Goal: Navigation & Orientation: Find specific page/section

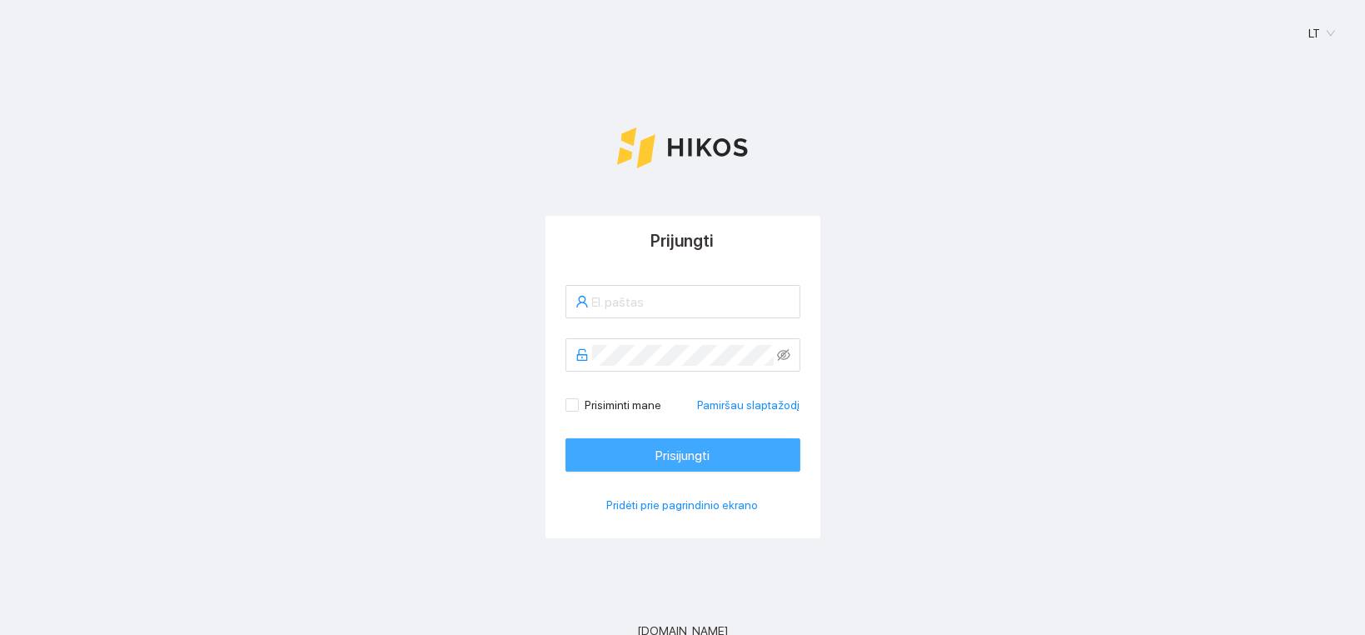
type input "[PERSON_NAME][EMAIL_ADDRESS][DOMAIN_NAME]"
click at [680, 466] on button "Prisijungti" at bounding box center [682, 454] width 235 height 33
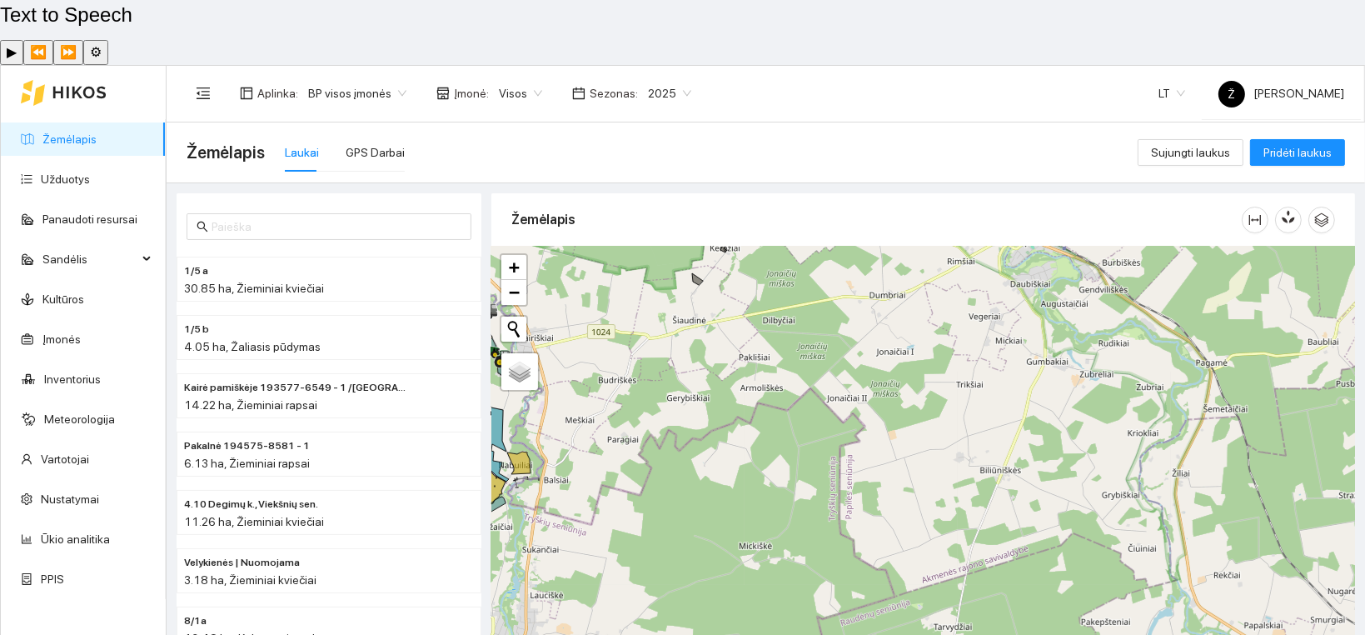
scroll to position [4, 0]
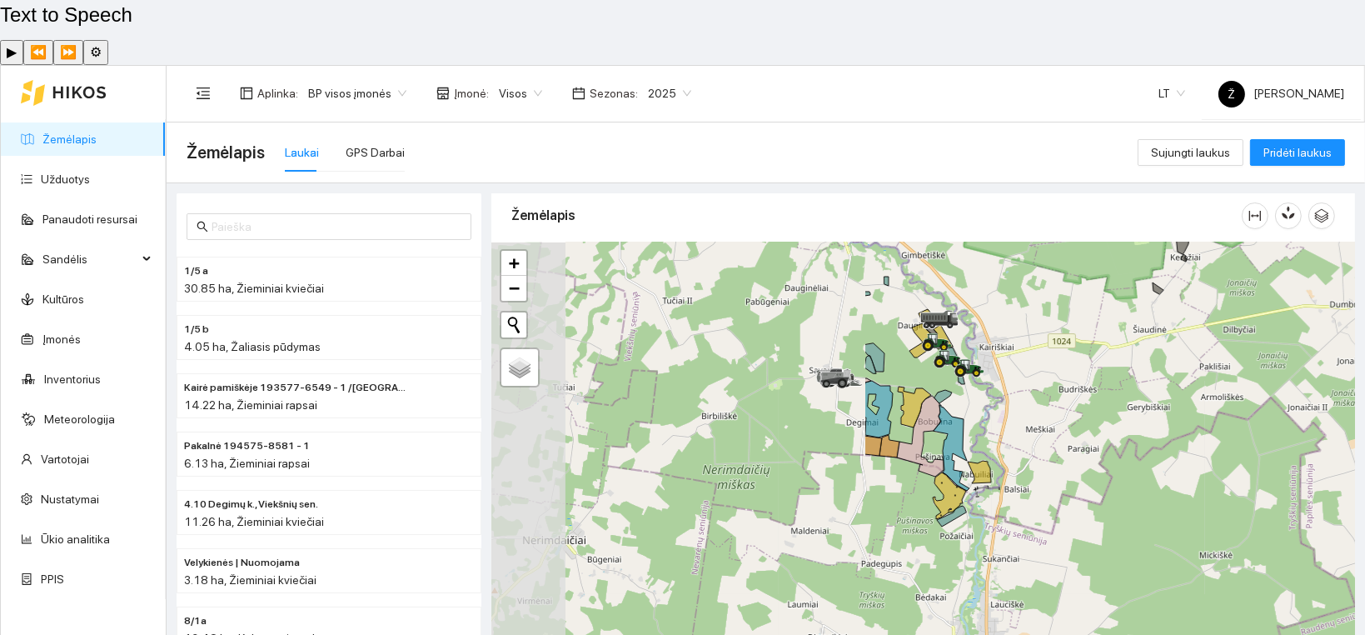
drag, startPoint x: 719, startPoint y: 338, endPoint x: 1180, endPoint y: 351, distance: 460.7
click at [1180, 351] on div at bounding box center [923, 464] width 864 height 445
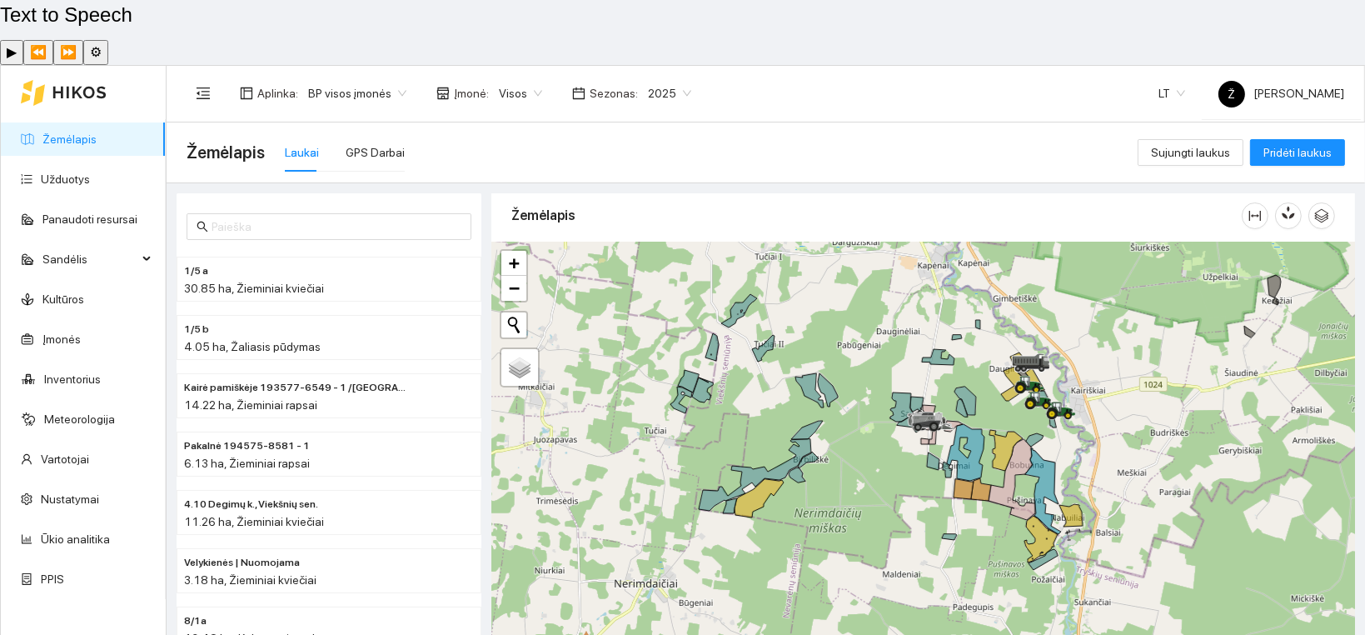
drag, startPoint x: 1023, startPoint y: 345, endPoint x: 1114, endPoint y: 388, distance: 101.3
click at [1114, 388] on div at bounding box center [923, 464] width 864 height 445
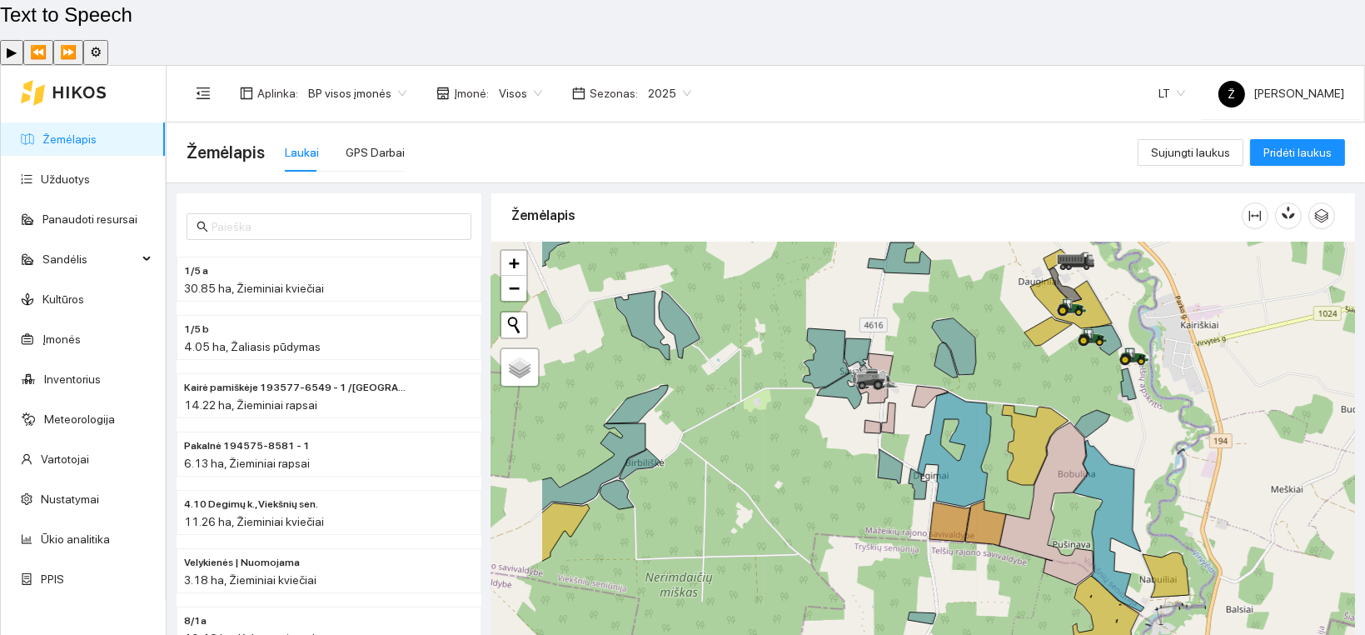
drag, startPoint x: 1046, startPoint y: 354, endPoint x: 1184, endPoint y: 352, distance: 138.2
click at [1184, 352] on div at bounding box center [923, 464] width 864 height 445
